Goal: Use online tool/utility: Use online tool/utility

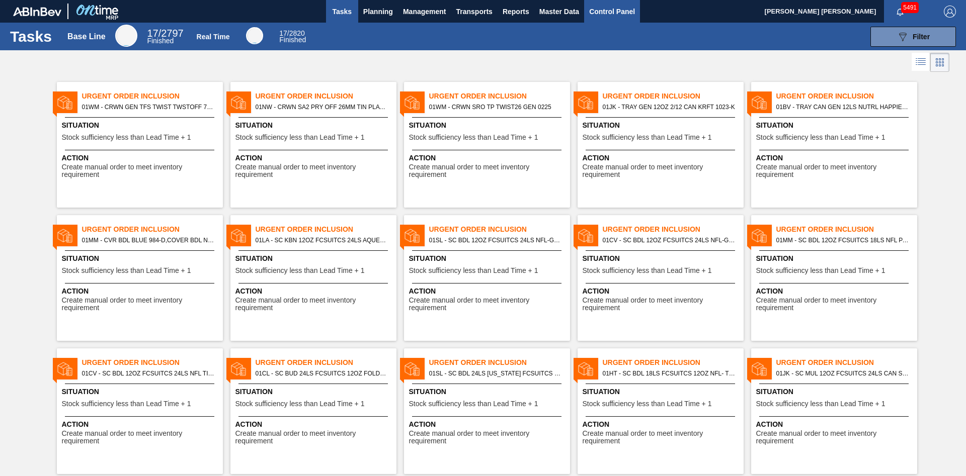
click at [632, 12] on span "Control Panel" at bounding box center [612, 12] width 46 height 12
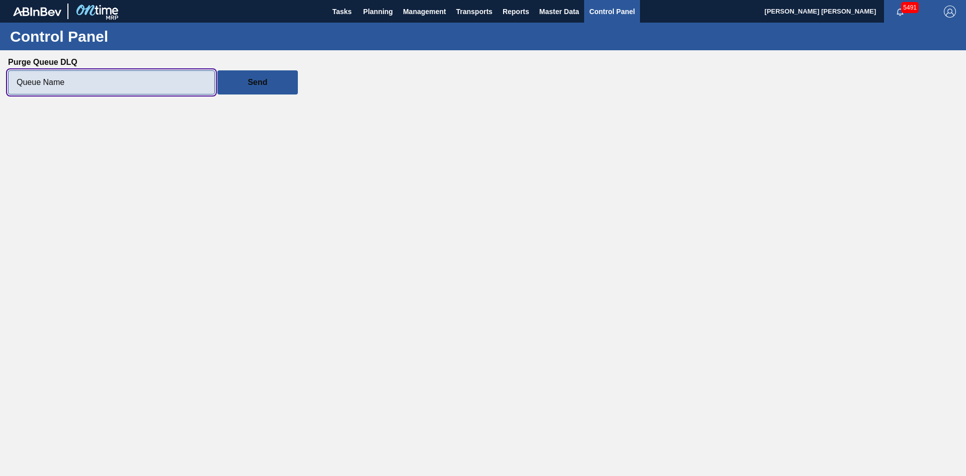
click at [111, 80] on input "Purge Queue DLQ" at bounding box center [111, 82] width 207 height 24
paste input "ontimemrp-acl-submit-lead-time-to-ontime-mrp"
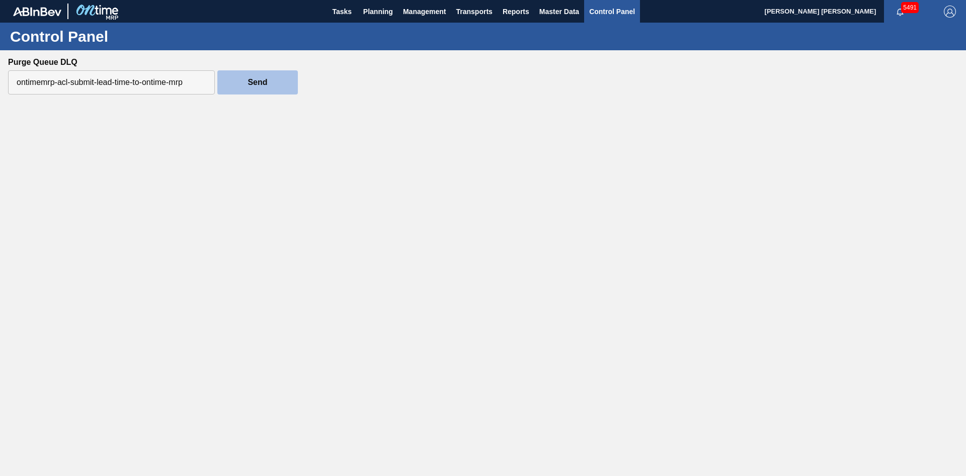
click at [279, 87] on button "Send" at bounding box center [257, 82] width 80 height 24
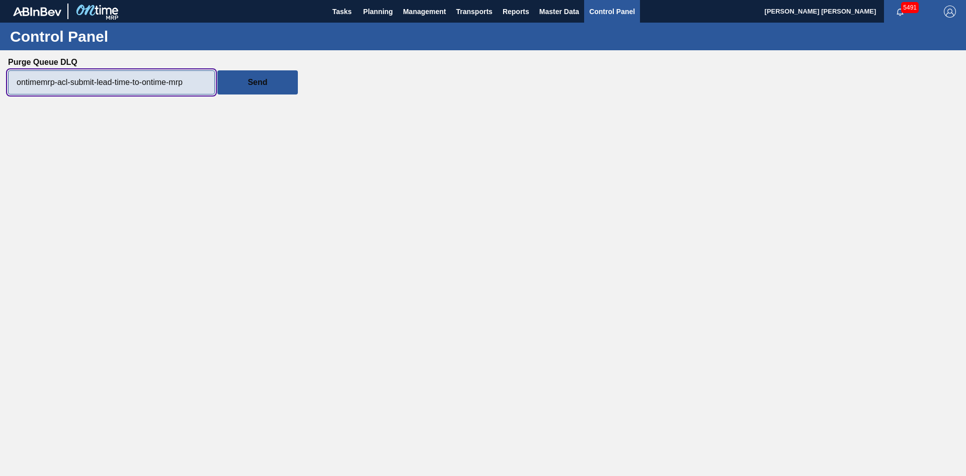
click at [206, 78] on input "ontimemrp-acl-submit-lead-time-to-ontime-mrp" at bounding box center [111, 82] width 207 height 24
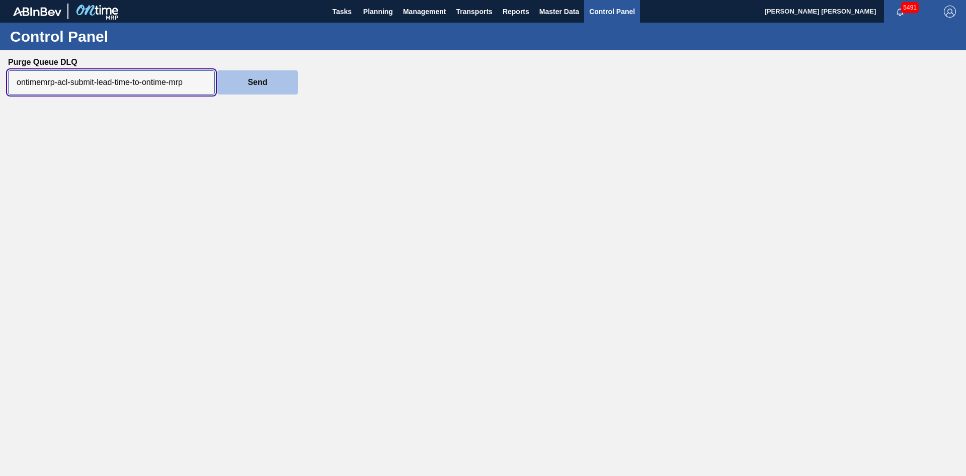
paste input "production-planning"
click at [242, 86] on button "Send" at bounding box center [257, 82] width 80 height 24
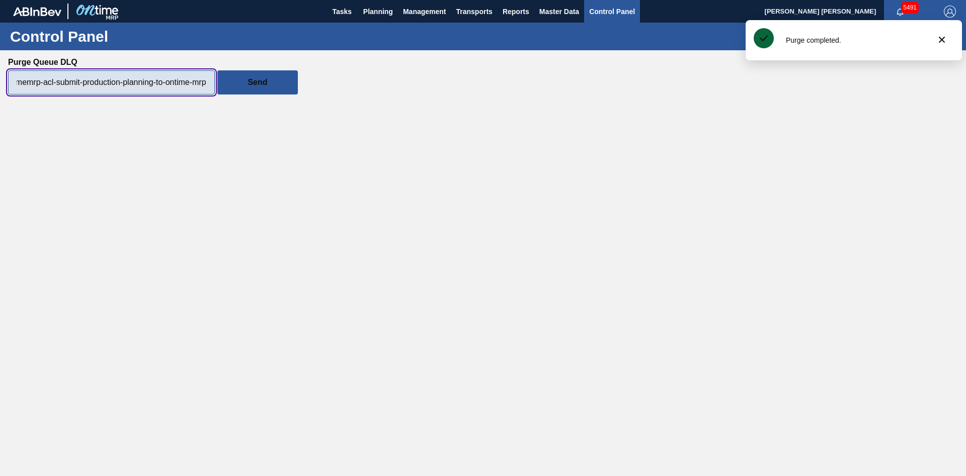
click at [201, 81] on input "ontimemrp-acl-submit-production-planning-to-ontime-mrp" at bounding box center [111, 82] width 207 height 24
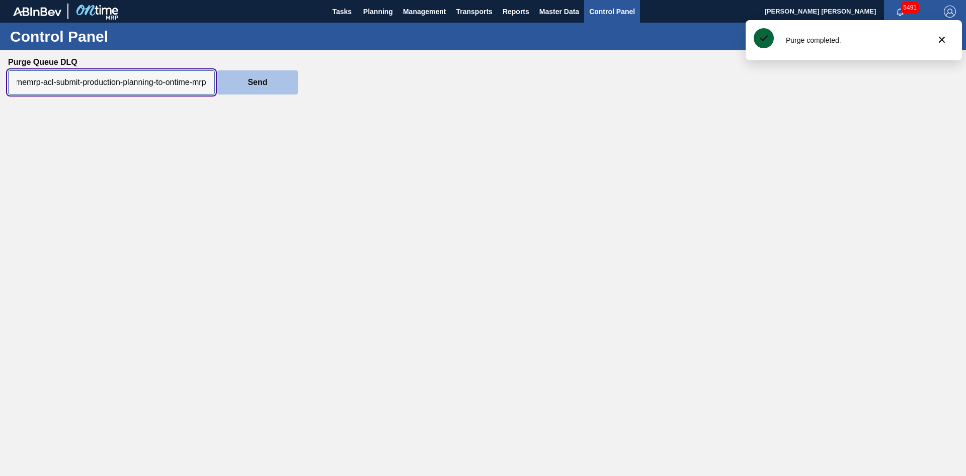
paste input "get-emergency-renegotiations-from-international"
click at [0, 0] on slot "Send" at bounding box center [0, 0] width 0 height 0
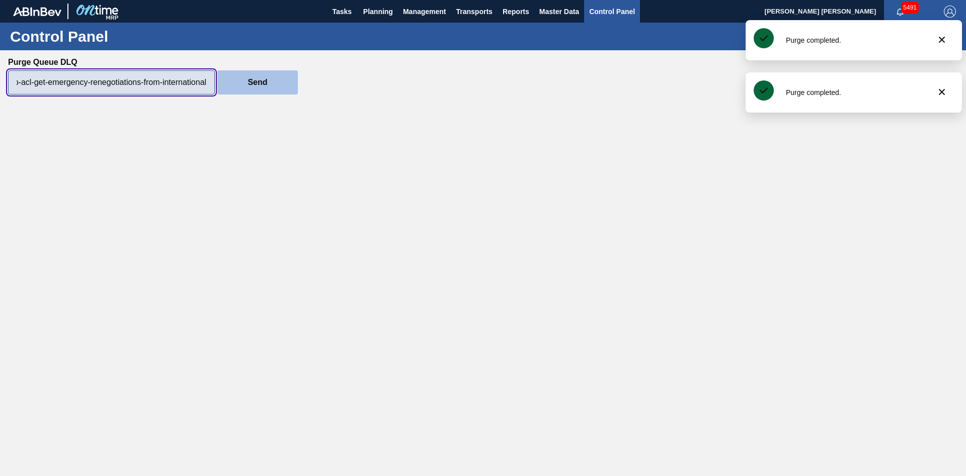
click at [196, 88] on input "ontimemrp-acl-get-emergency-renegotiations-from-international" at bounding box center [111, 82] width 207 height 24
paste input "updates-of-volumes-in"
type input "ontimemrp-acl-get-updates-of-volumes-in-international"
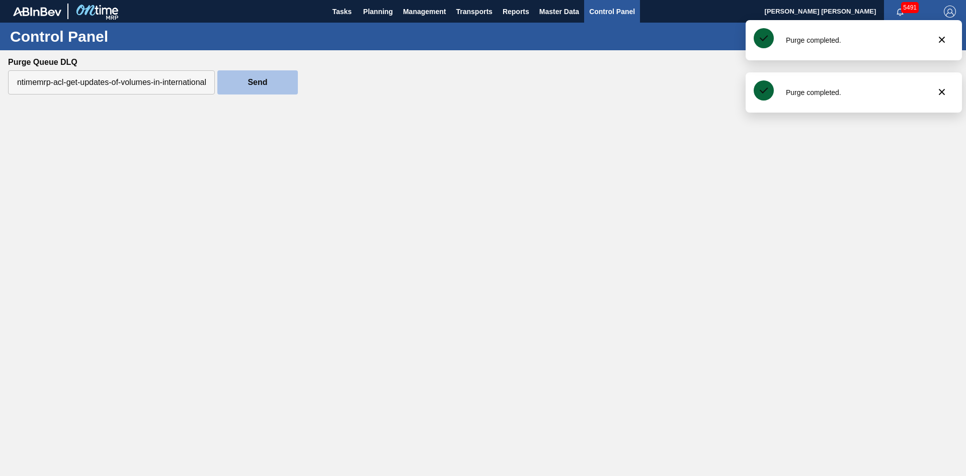
click at [275, 83] on button "Send" at bounding box center [257, 82] width 80 height 24
